Goal: Entertainment & Leisure: Consume media (video, audio)

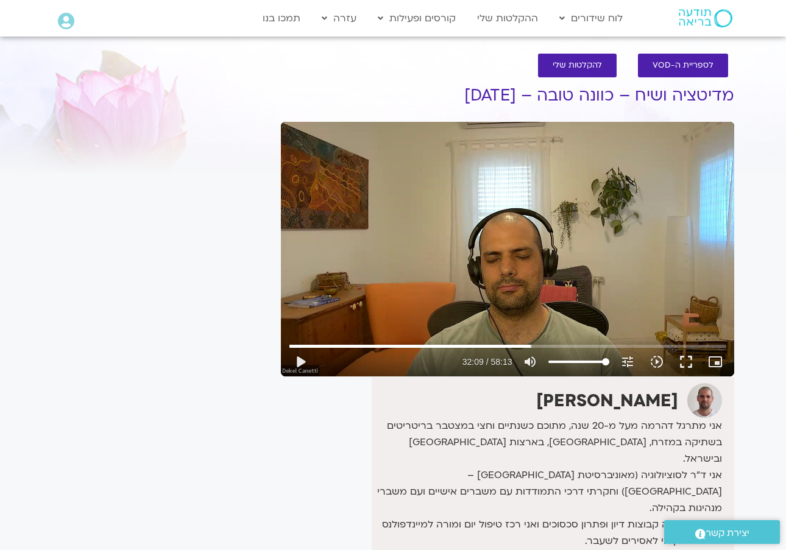
type input "1929.688663249"
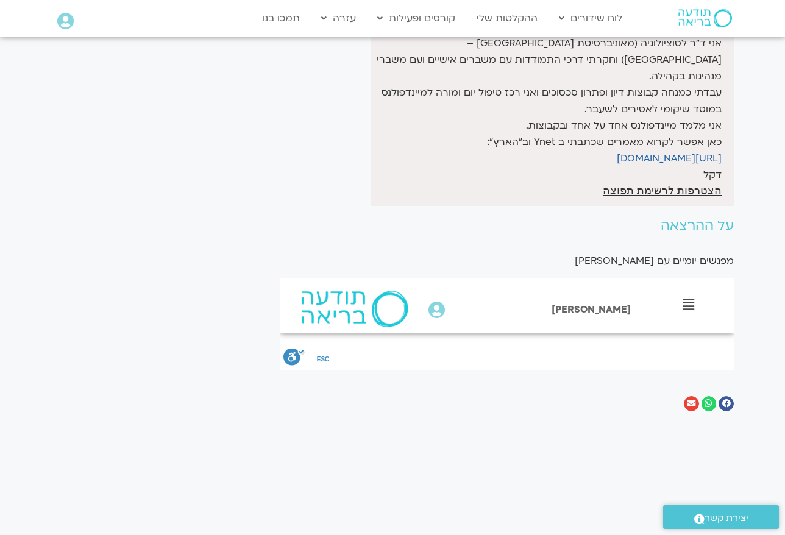
scroll to position [506, 0]
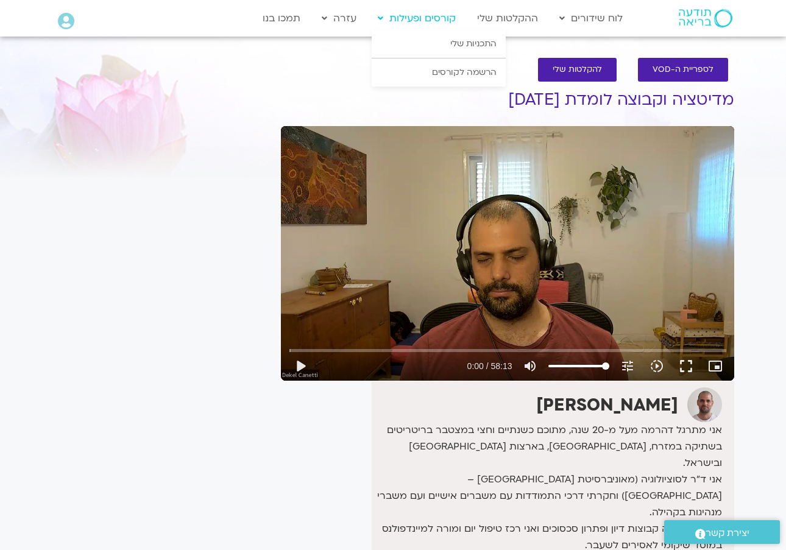
click at [305, 367] on button "play_arrow" at bounding box center [300, 365] width 29 height 29
type input "1.91043704099814"
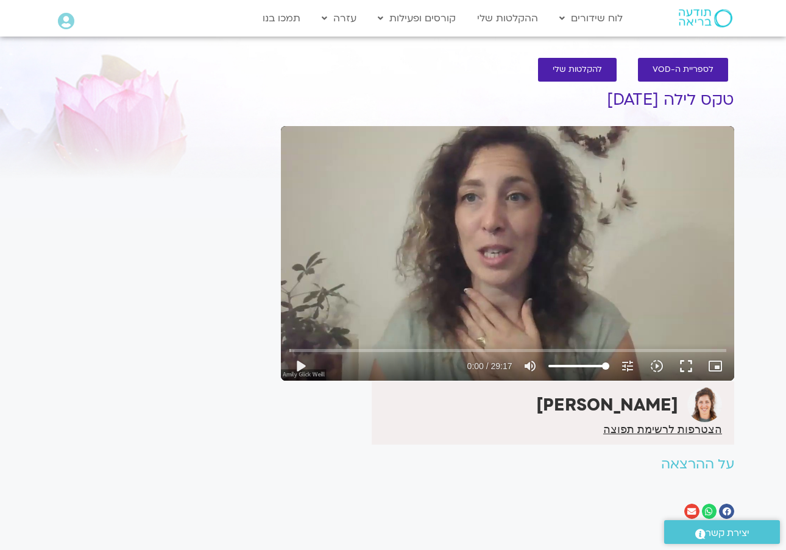
scroll to position [4, 0]
